Goal: Task Accomplishment & Management: Use online tool/utility

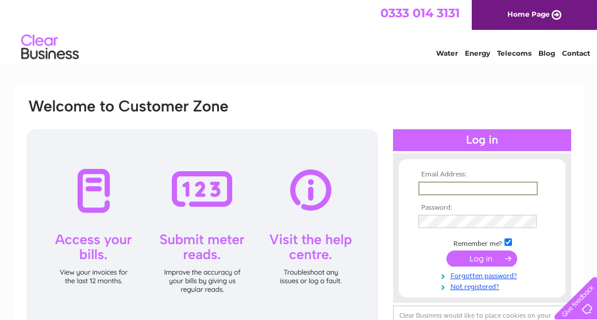
type input "[EMAIL_ADDRESS][DOMAIN_NAME]"
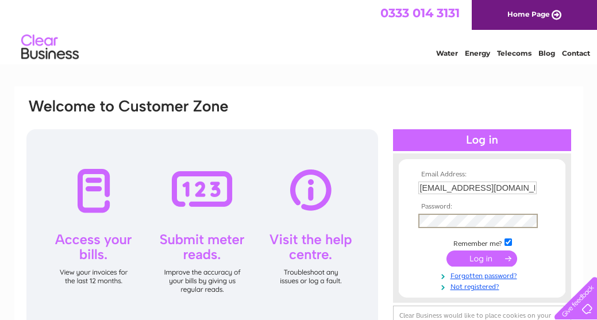
click at [471, 260] on input "submit" at bounding box center [482, 259] width 71 height 16
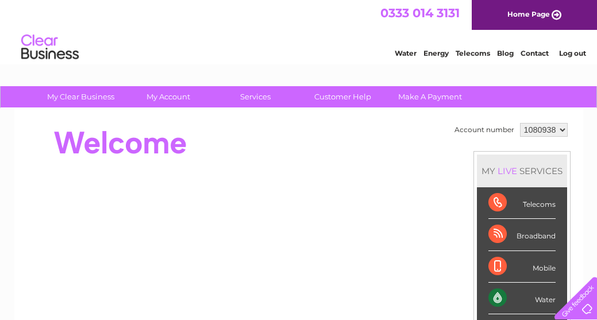
click at [524, 294] on div "Water" at bounding box center [522, 299] width 67 height 32
click at [496, 299] on div "Water" at bounding box center [522, 299] width 67 height 32
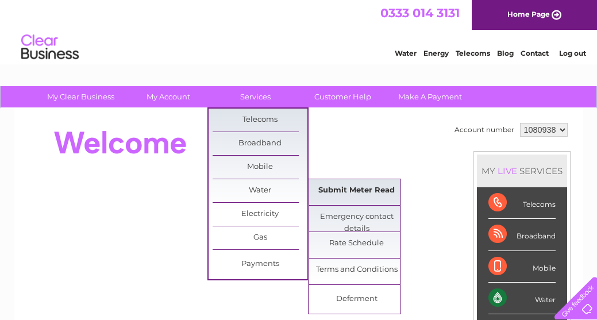
click at [346, 192] on link "Submit Meter Read" at bounding box center [356, 190] width 95 height 23
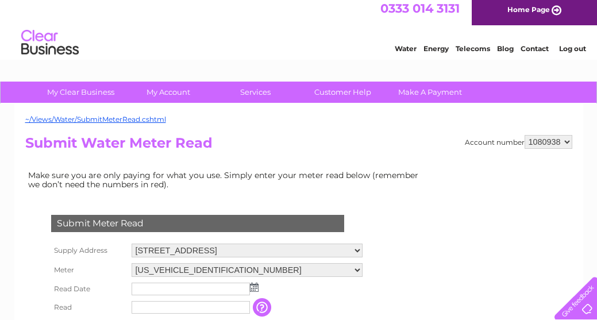
scroll to position [20, 0]
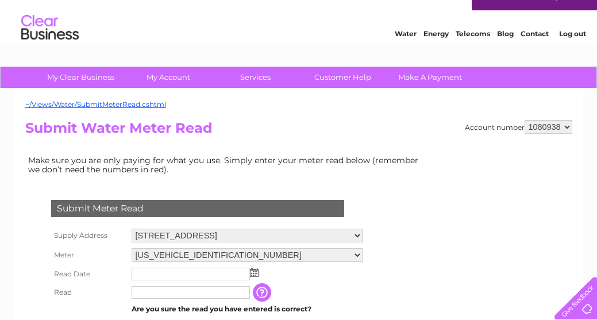
click at [253, 271] on img at bounding box center [254, 272] width 9 height 9
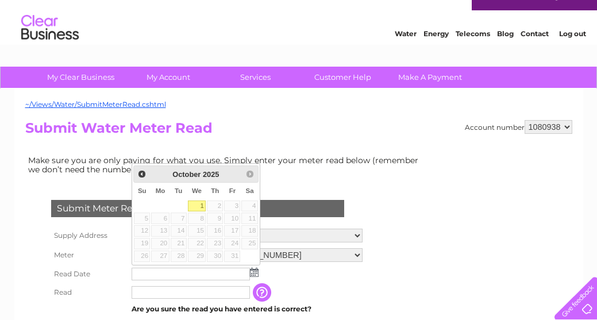
click at [201, 203] on link "1" at bounding box center [197, 206] width 18 height 11
type input "[DATE]"
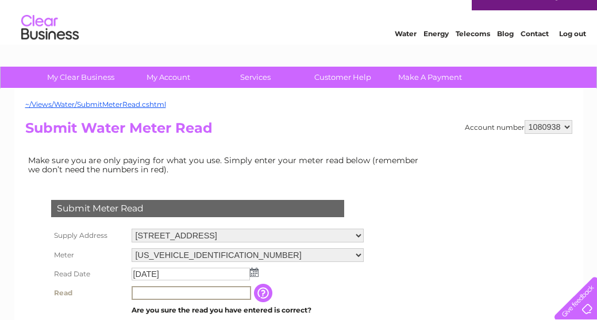
click at [164, 290] on input "text" at bounding box center [192, 293] width 120 height 14
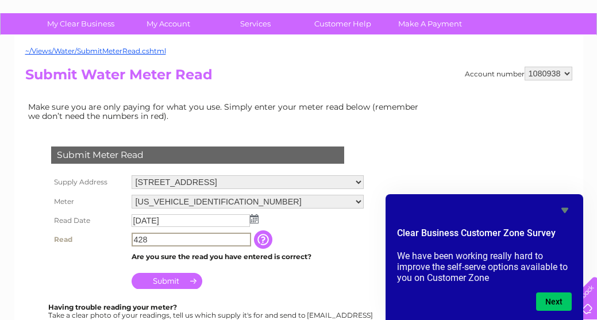
scroll to position [75, 0]
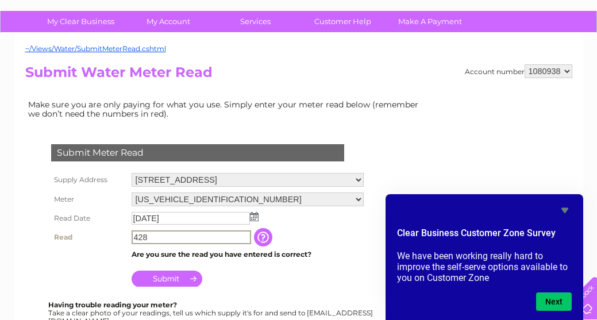
type input "428"
click at [182, 276] on input "Submit" at bounding box center [167, 279] width 71 height 16
